Goal: Task Accomplishment & Management: Use online tool/utility

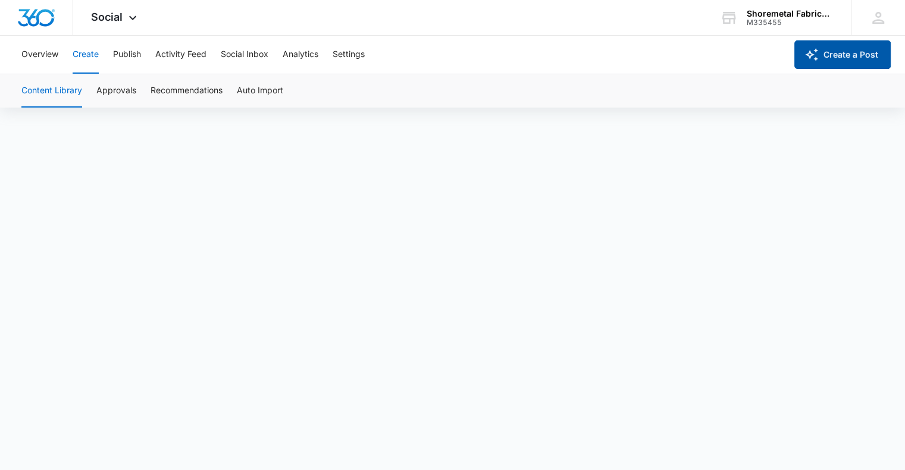
click at [847, 61] on button "Create a Post" at bounding box center [842, 54] width 96 height 29
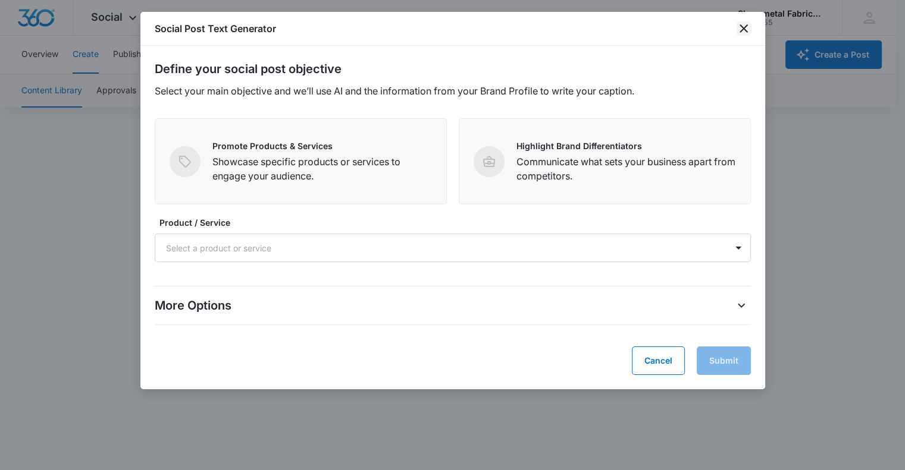
click at [745, 31] on icon "close" at bounding box center [743, 28] width 8 height 8
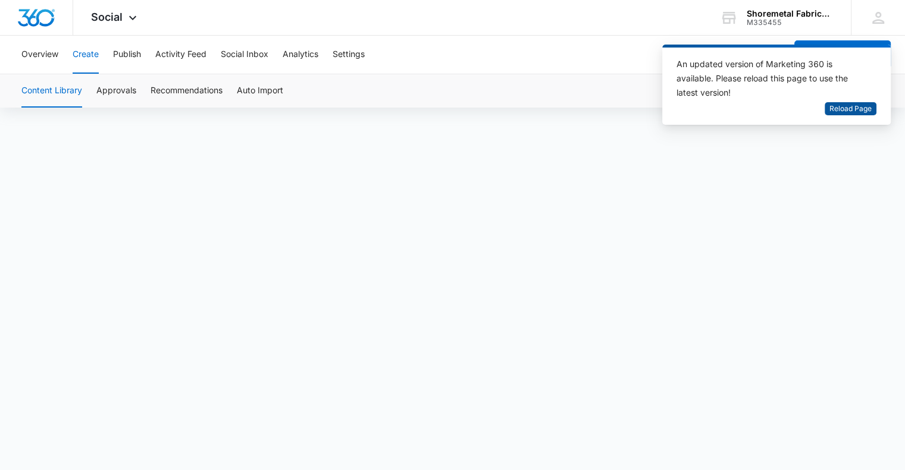
click at [868, 108] on span "Reload Page" at bounding box center [850, 108] width 42 height 11
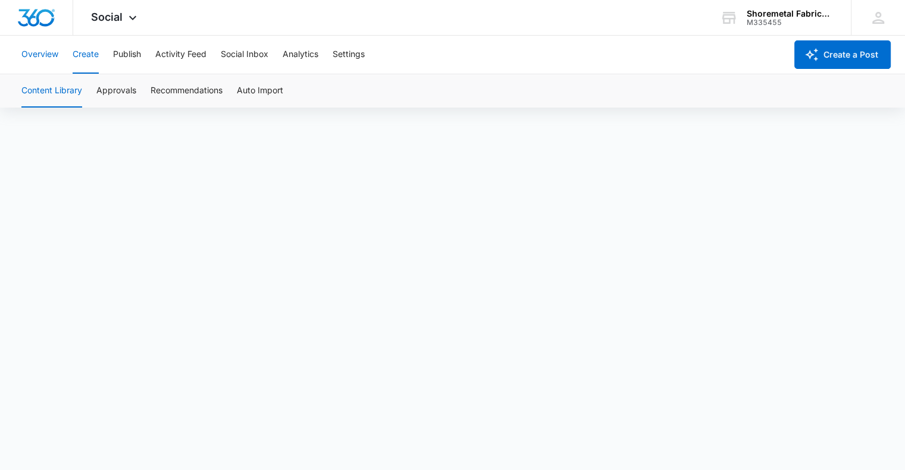
click at [48, 53] on button "Overview" at bounding box center [39, 55] width 37 height 38
click at [81, 56] on button "Create" at bounding box center [86, 55] width 26 height 38
